Goal: Task Accomplishment & Management: Manage account settings

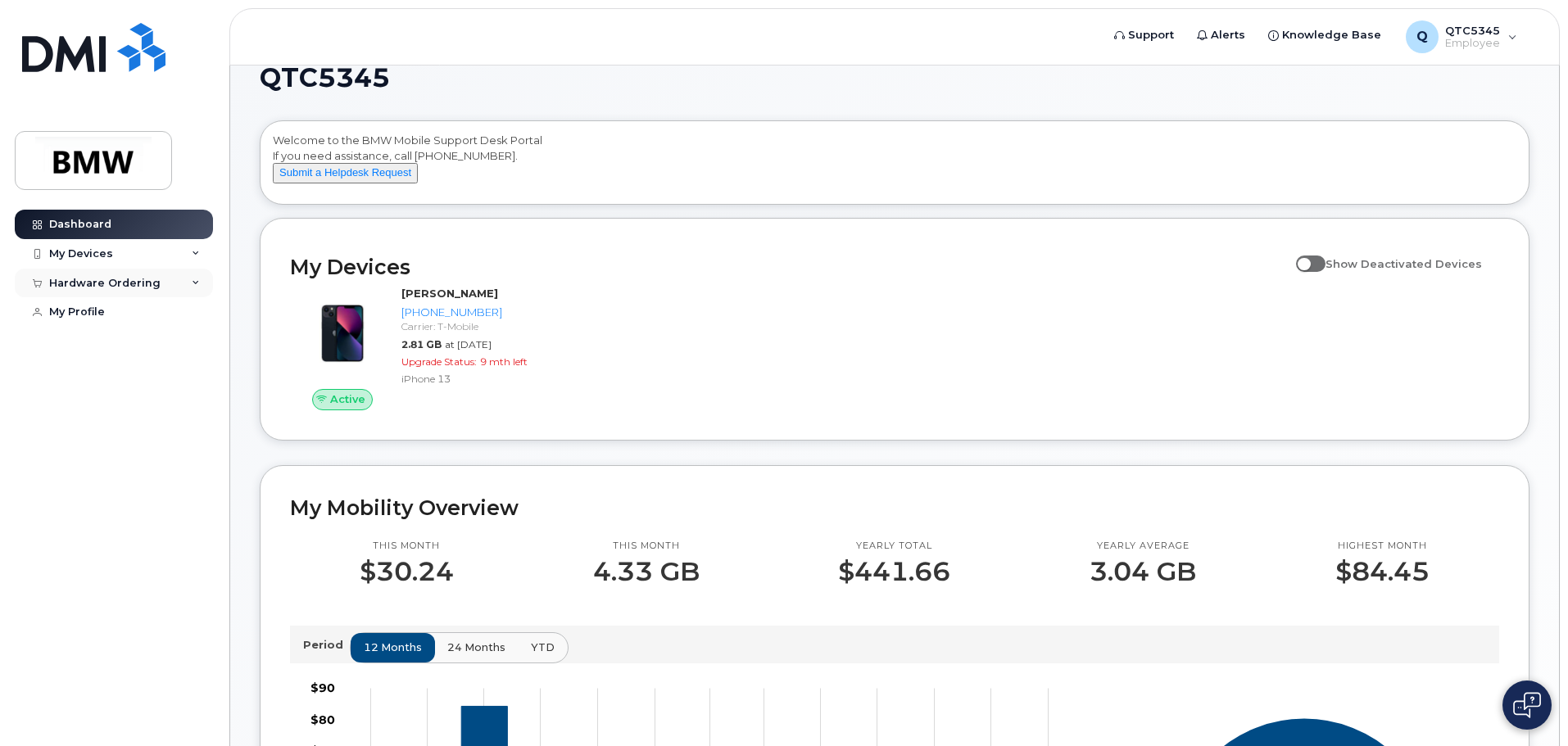
scroll to position [8, 0]
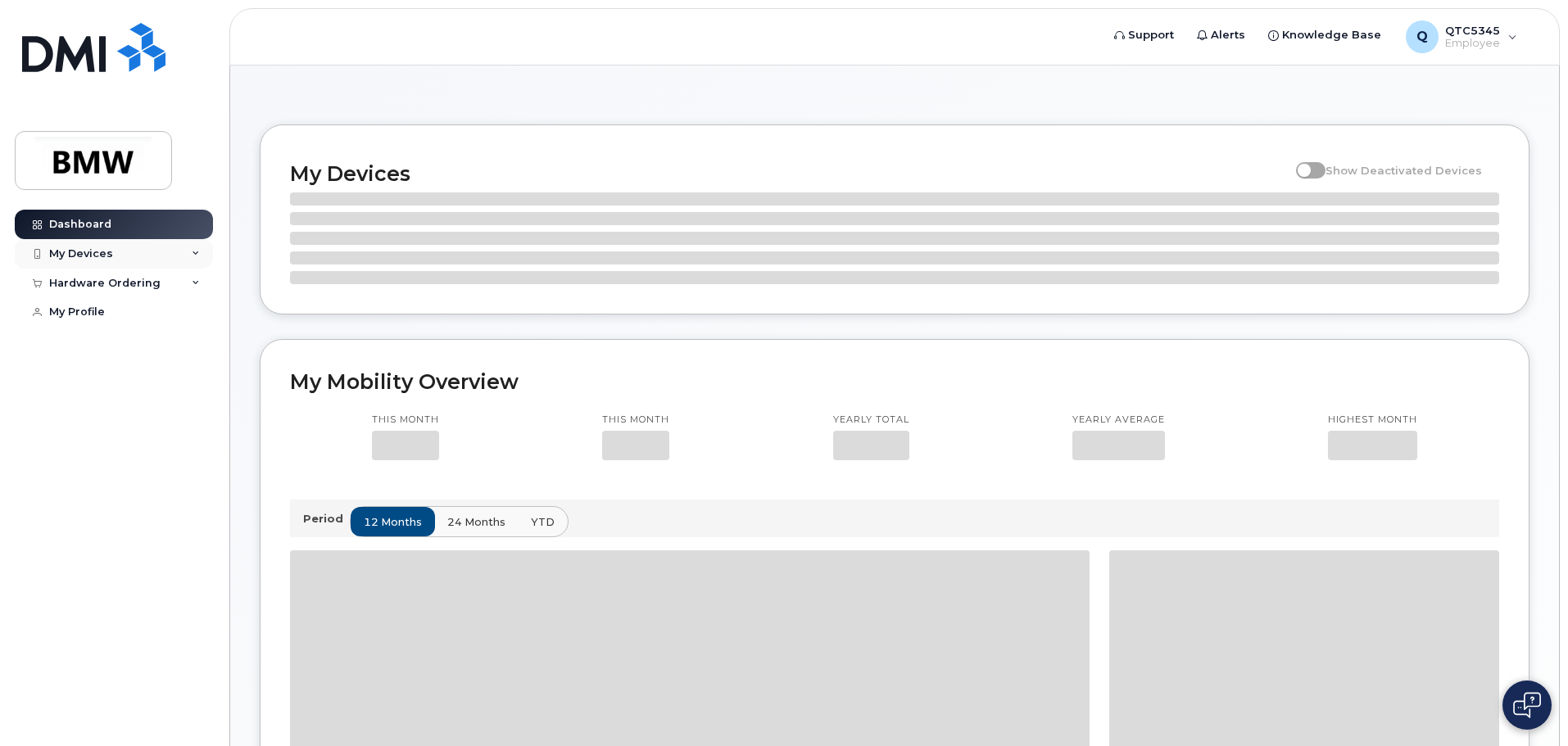
click at [110, 259] on div "My Devices" at bounding box center [81, 254] width 64 height 13
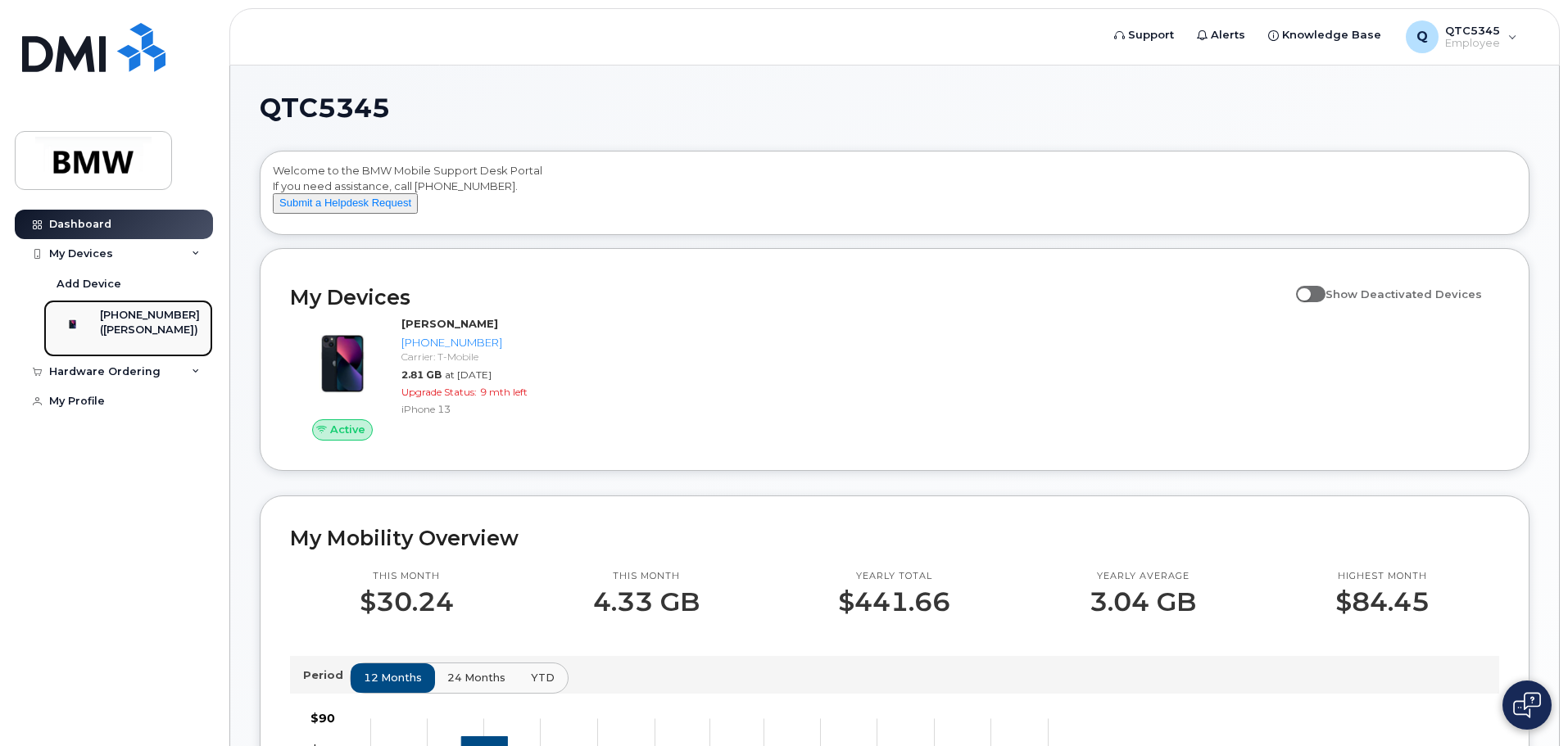
click at [125, 323] on div "([PERSON_NAME])" at bounding box center [149, 331] width 100 height 15
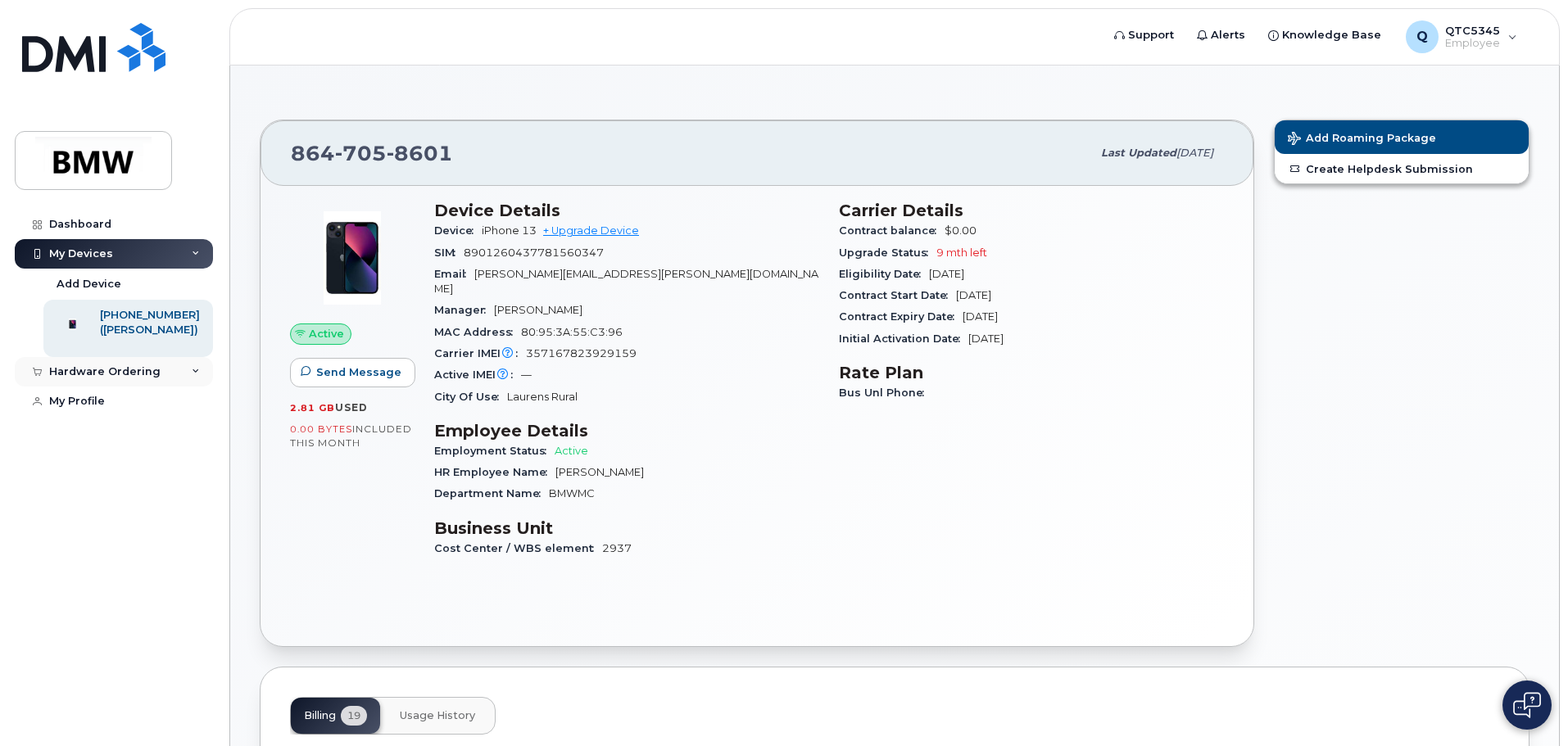
click at [148, 378] on div "Hardware Ordering" at bounding box center [105, 372] width 112 height 13
click at [112, 416] on link "My Profile" at bounding box center [114, 401] width 198 height 30
